Goal: Use online tool/utility: Utilize a website feature to perform a specific function

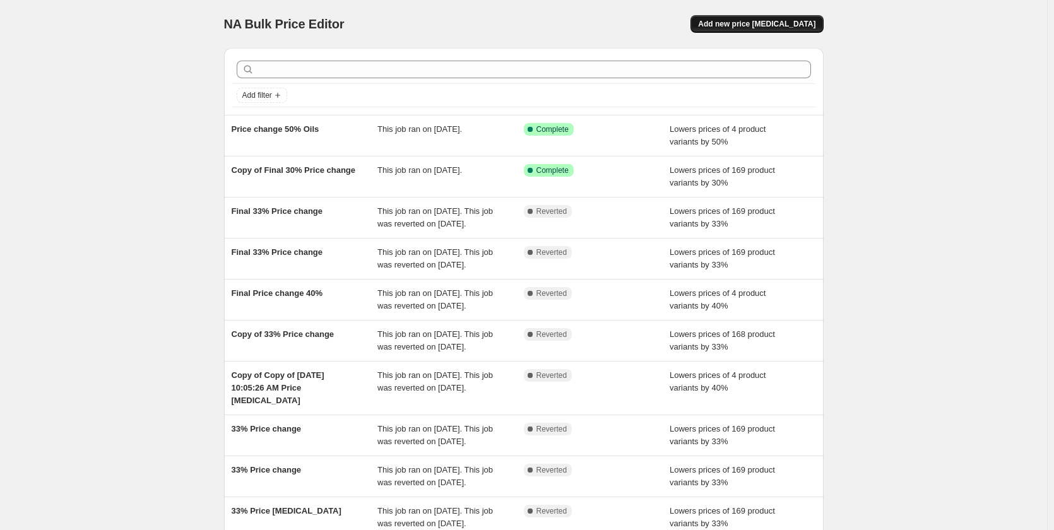
click at [750, 27] on span "Add new price [MEDICAL_DATA]" at bounding box center [756, 24] width 117 height 10
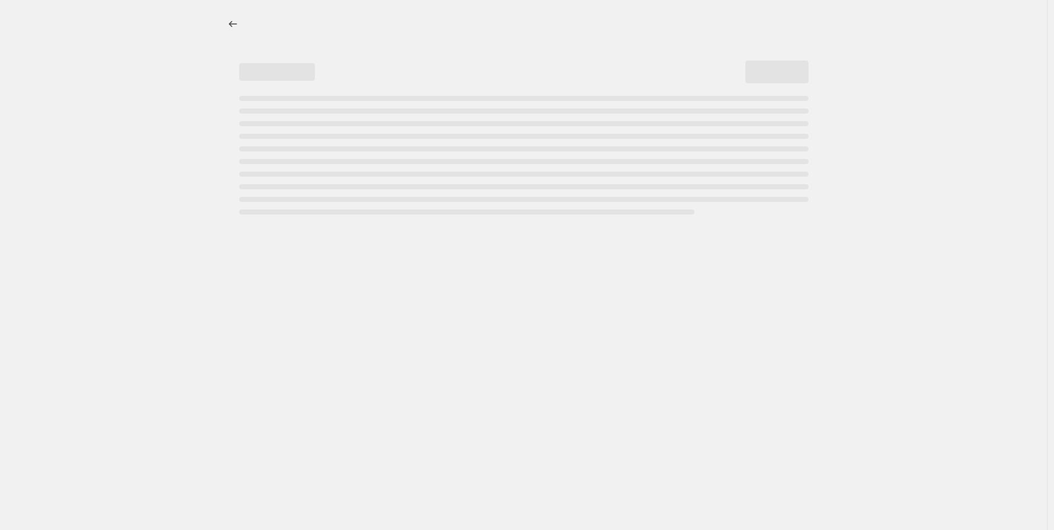
select select "percentage"
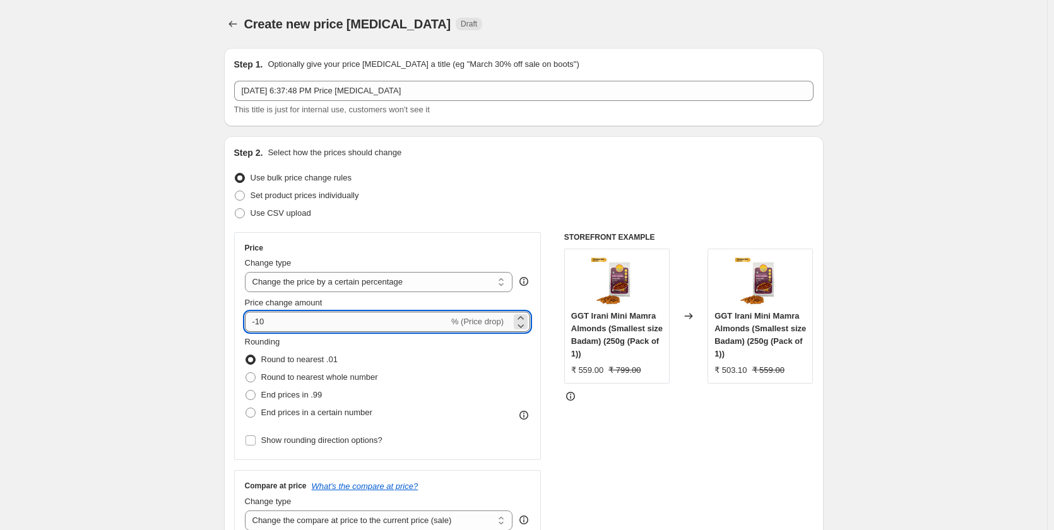
click at [286, 314] on input "-10" at bounding box center [347, 322] width 204 height 20
type input "-1"
type input "-30"
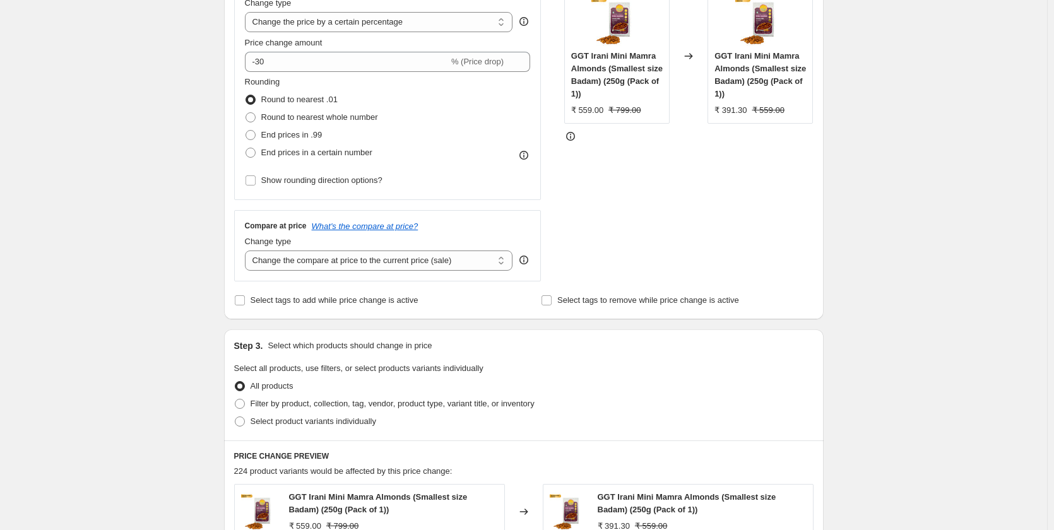
scroll to position [379, 0]
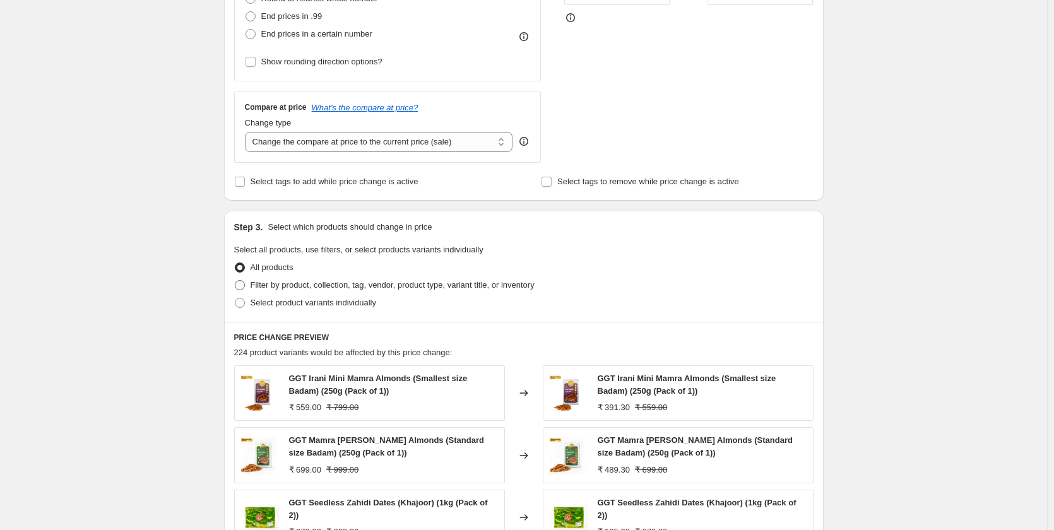
click at [244, 287] on span at bounding box center [240, 285] width 10 height 10
click at [235, 281] on input "Filter by product, collection, tag, vendor, product type, variant title, or inv…" at bounding box center [235, 280] width 1 height 1
radio input "true"
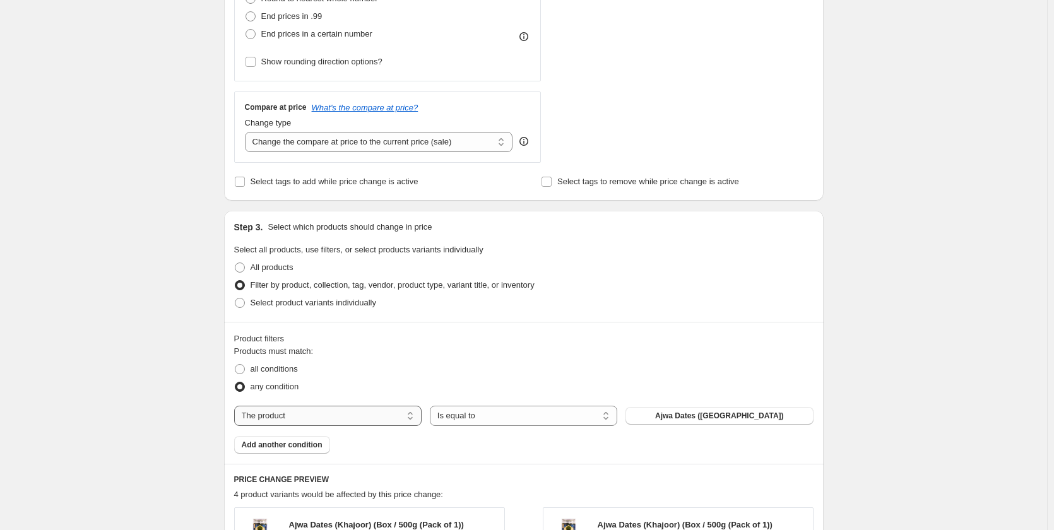
click at [325, 418] on select "The product The product's collection The product's tag The product's vendor The…" at bounding box center [327, 416] width 187 height 20
select select "collection"
click at [692, 418] on button "Ajwa Dates" at bounding box center [718, 416] width 187 height 18
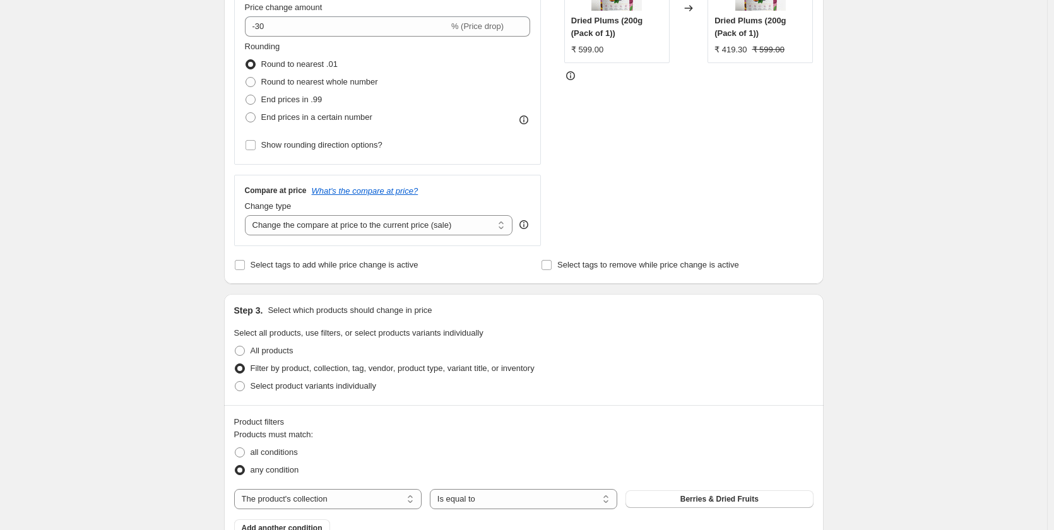
scroll to position [185, 0]
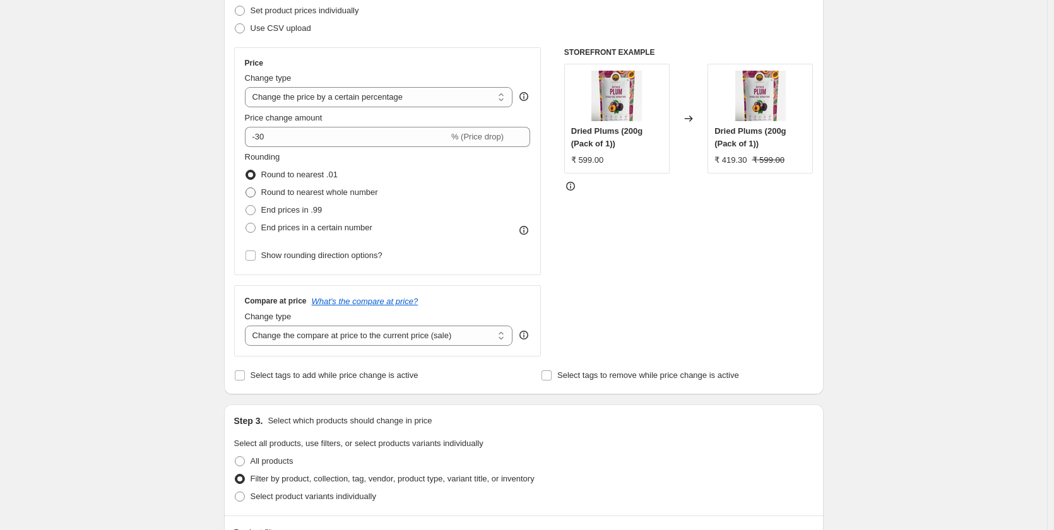
click at [256, 192] on span at bounding box center [250, 192] width 10 height 10
click at [246, 188] on input "Round to nearest whole number" at bounding box center [245, 187] width 1 height 1
radio input "true"
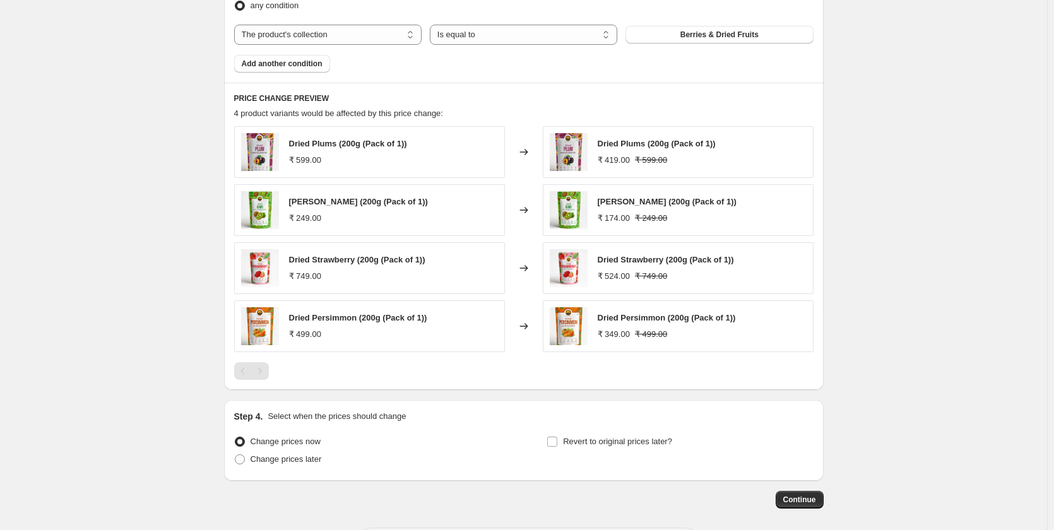
scroll to position [816, 0]
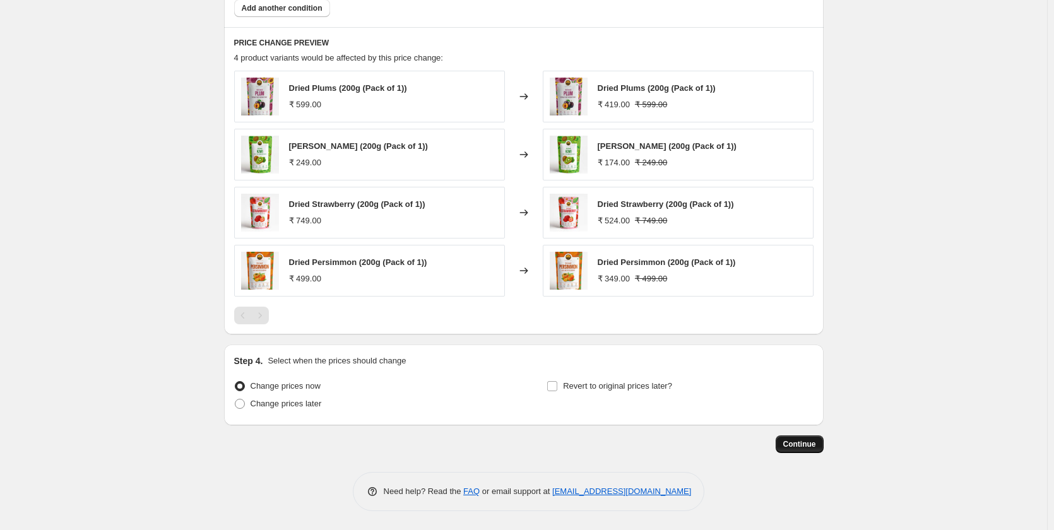
click at [796, 446] on span "Continue" at bounding box center [799, 444] width 33 height 10
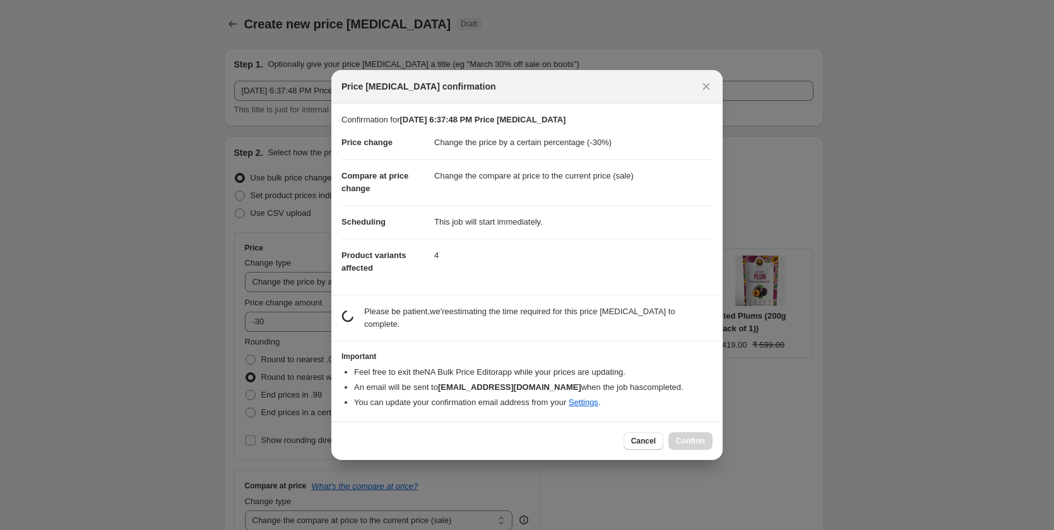
scroll to position [0, 0]
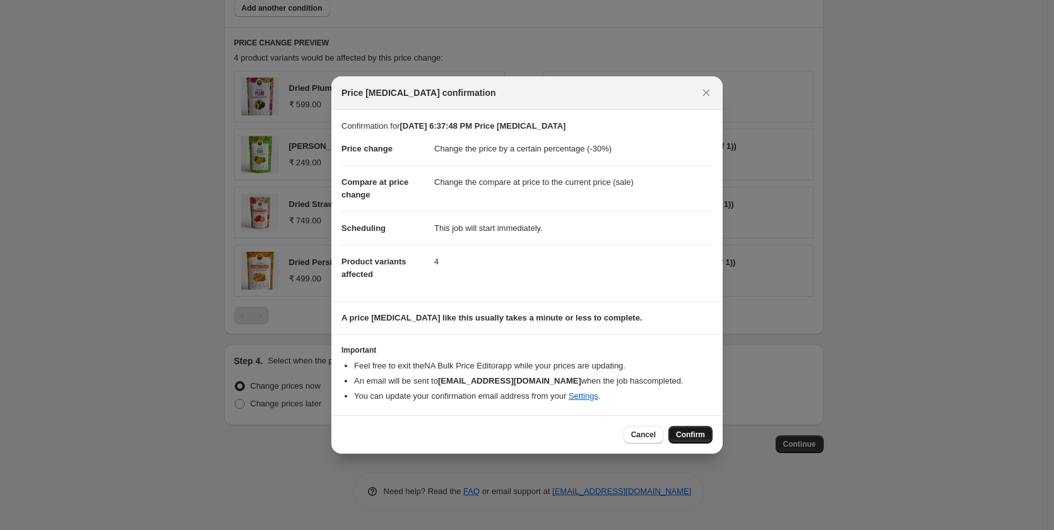
click at [693, 435] on span "Confirm" at bounding box center [690, 435] width 29 height 10
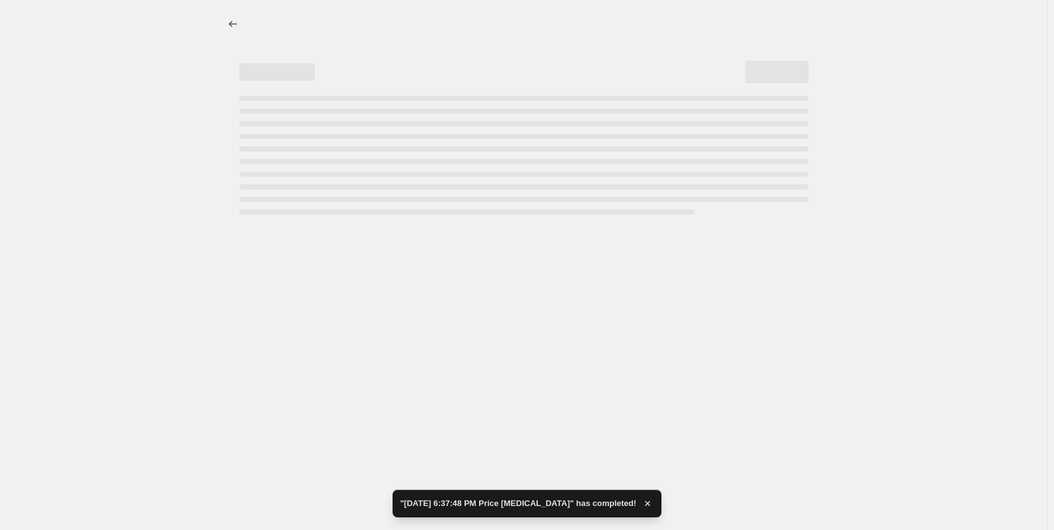
select select "percentage"
select select "collection"
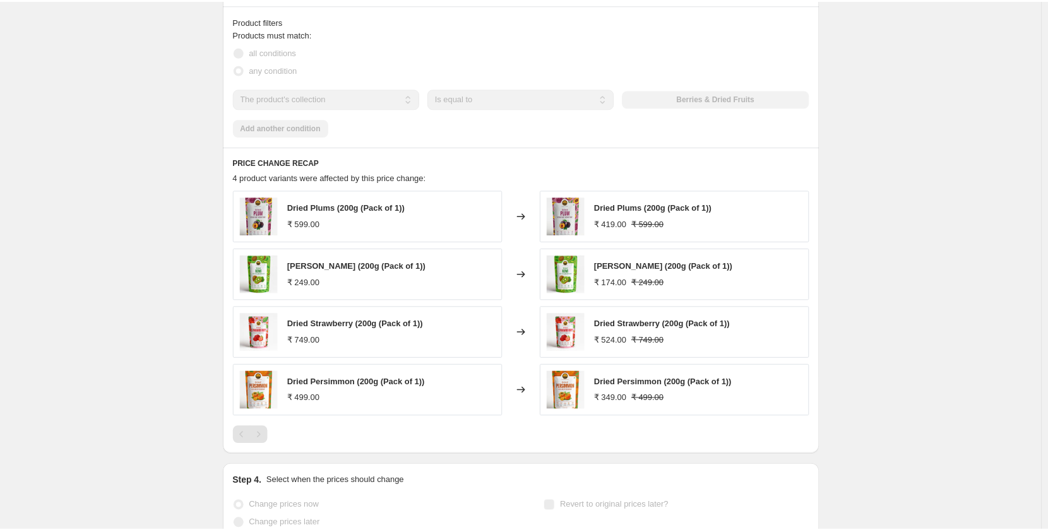
scroll to position [0, 0]
